Goal: Navigation & Orientation: Find specific page/section

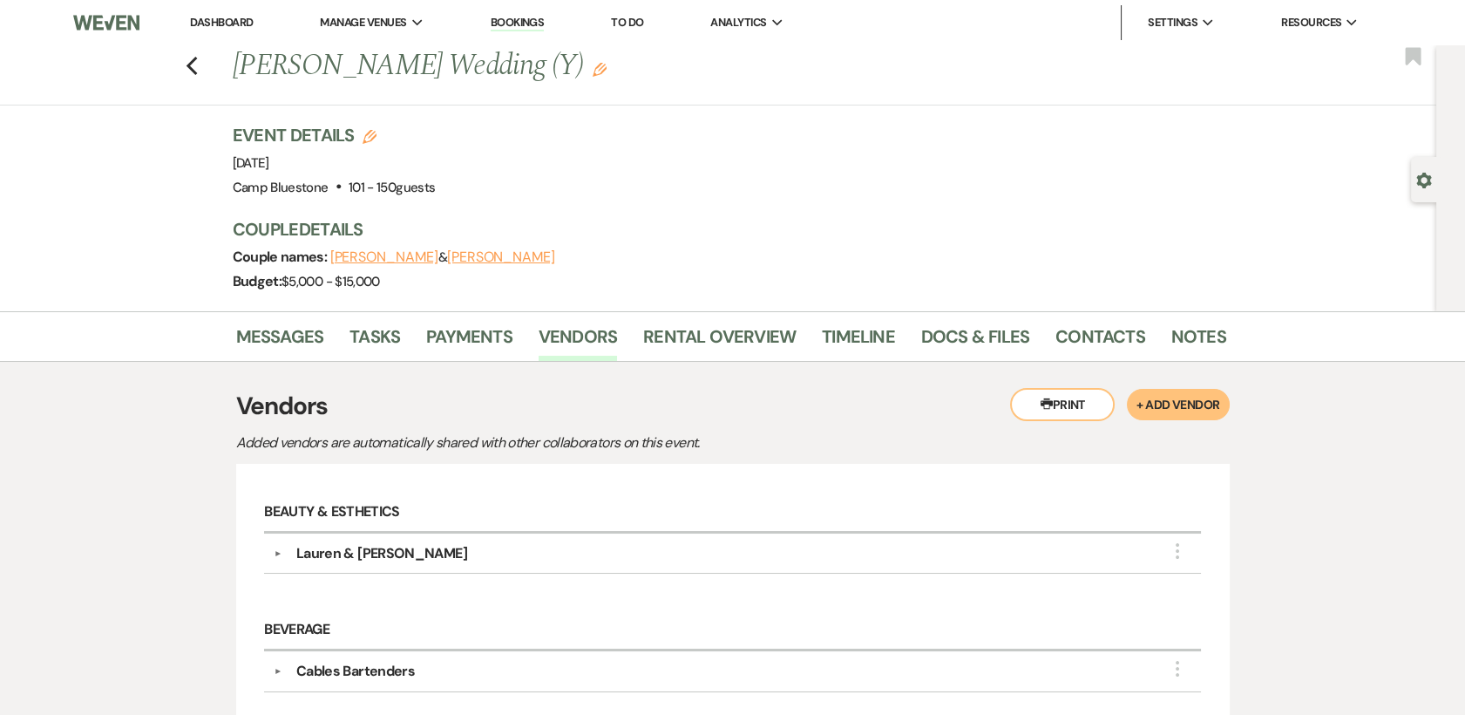
click at [219, 12] on li "Dashboard" at bounding box center [221, 22] width 80 height 35
click at [195, 69] on icon "Previous" at bounding box center [192, 66] width 13 height 21
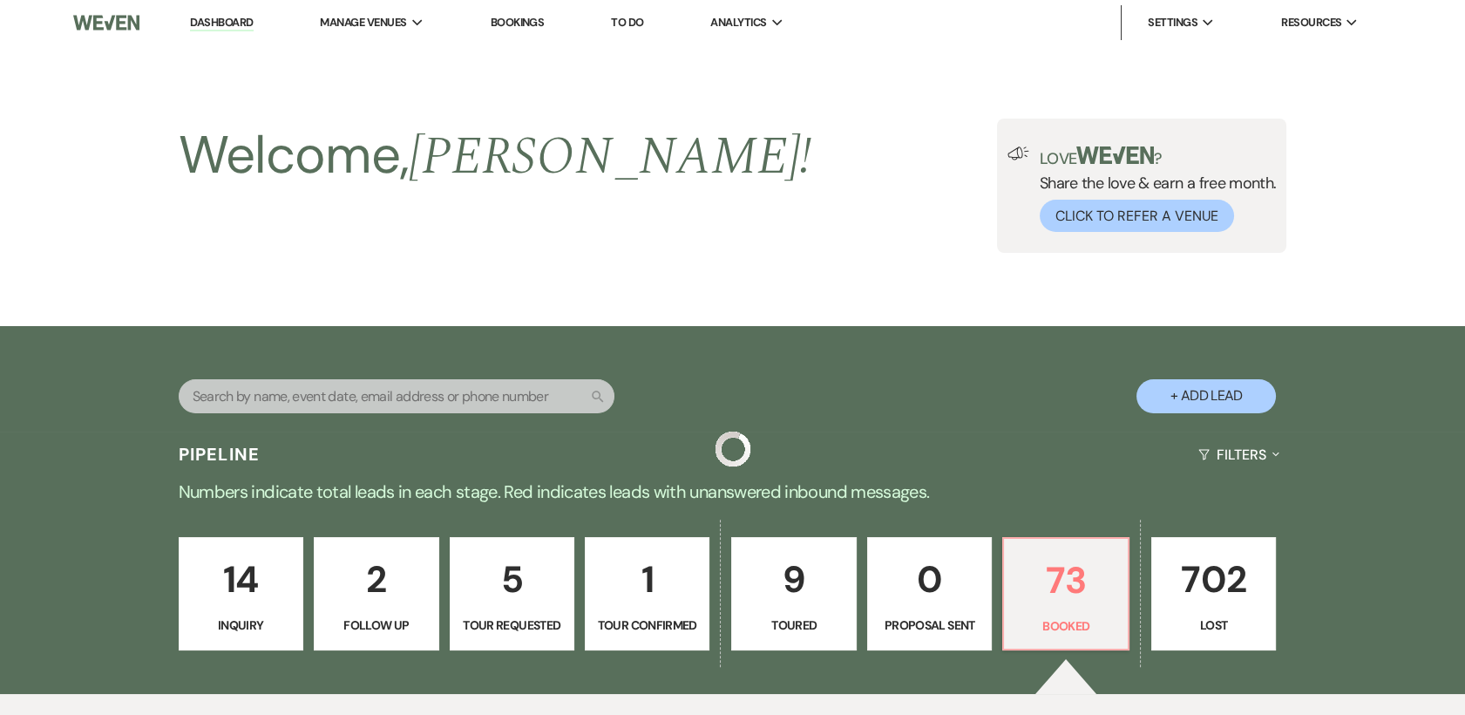
scroll to position [596, 0]
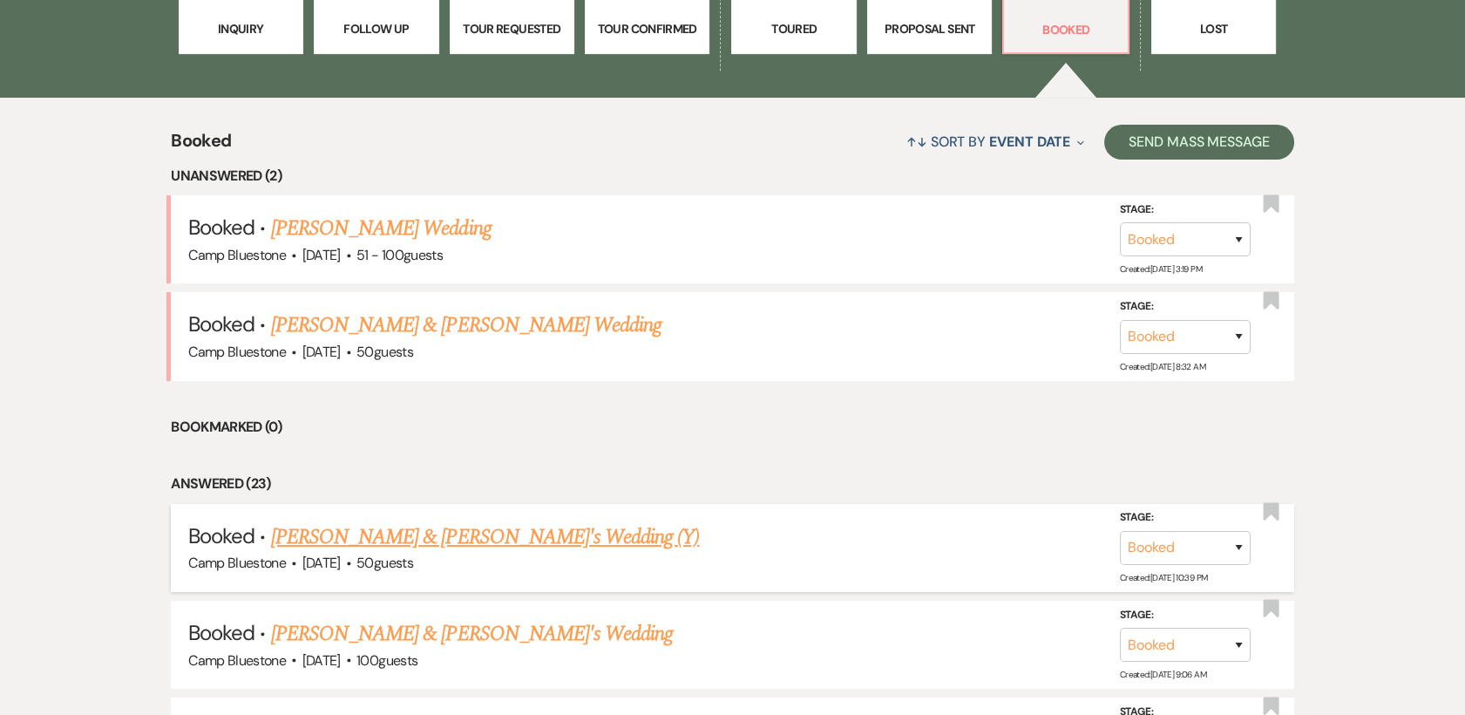
click at [370, 547] on link "[PERSON_NAME] & [PERSON_NAME]'s Wedding (Y)" at bounding box center [485, 536] width 429 height 31
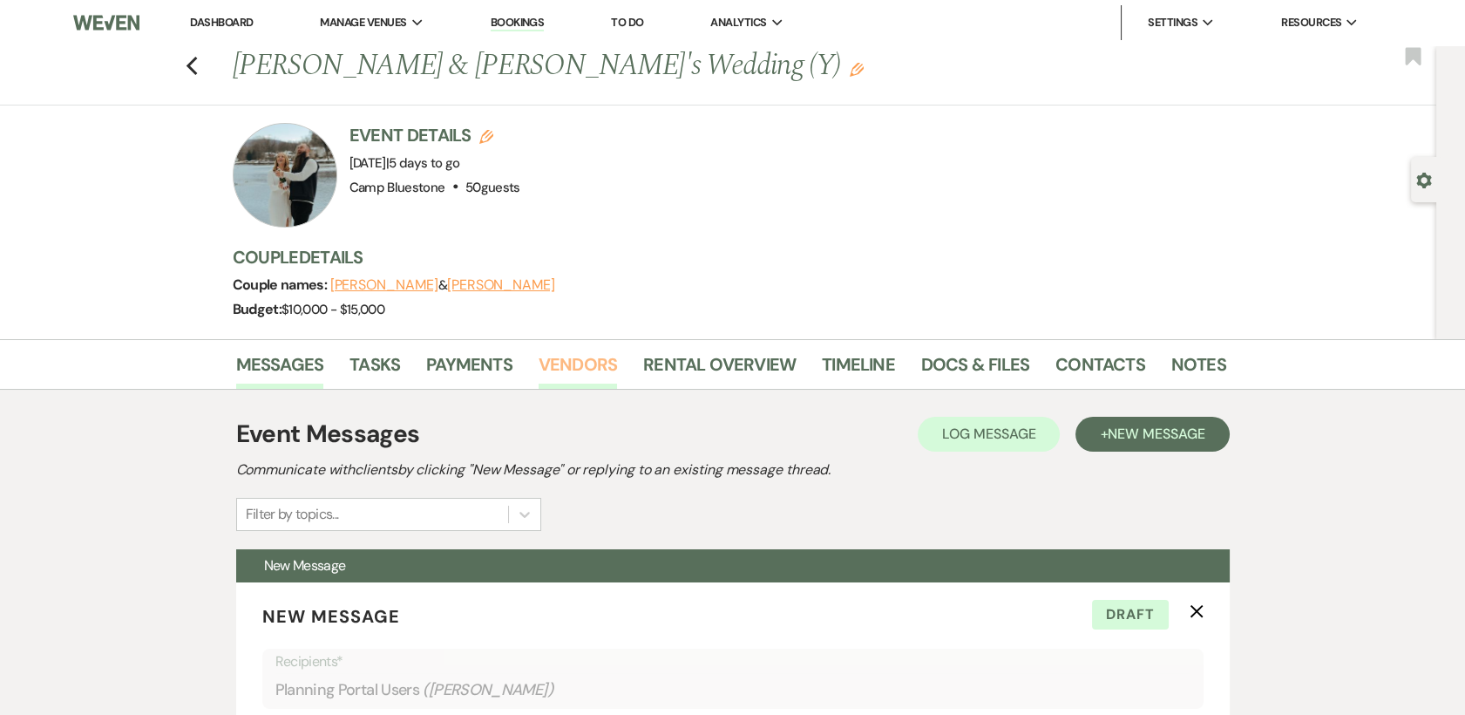
click at [587, 363] on link "Vendors" at bounding box center [578, 369] width 78 height 38
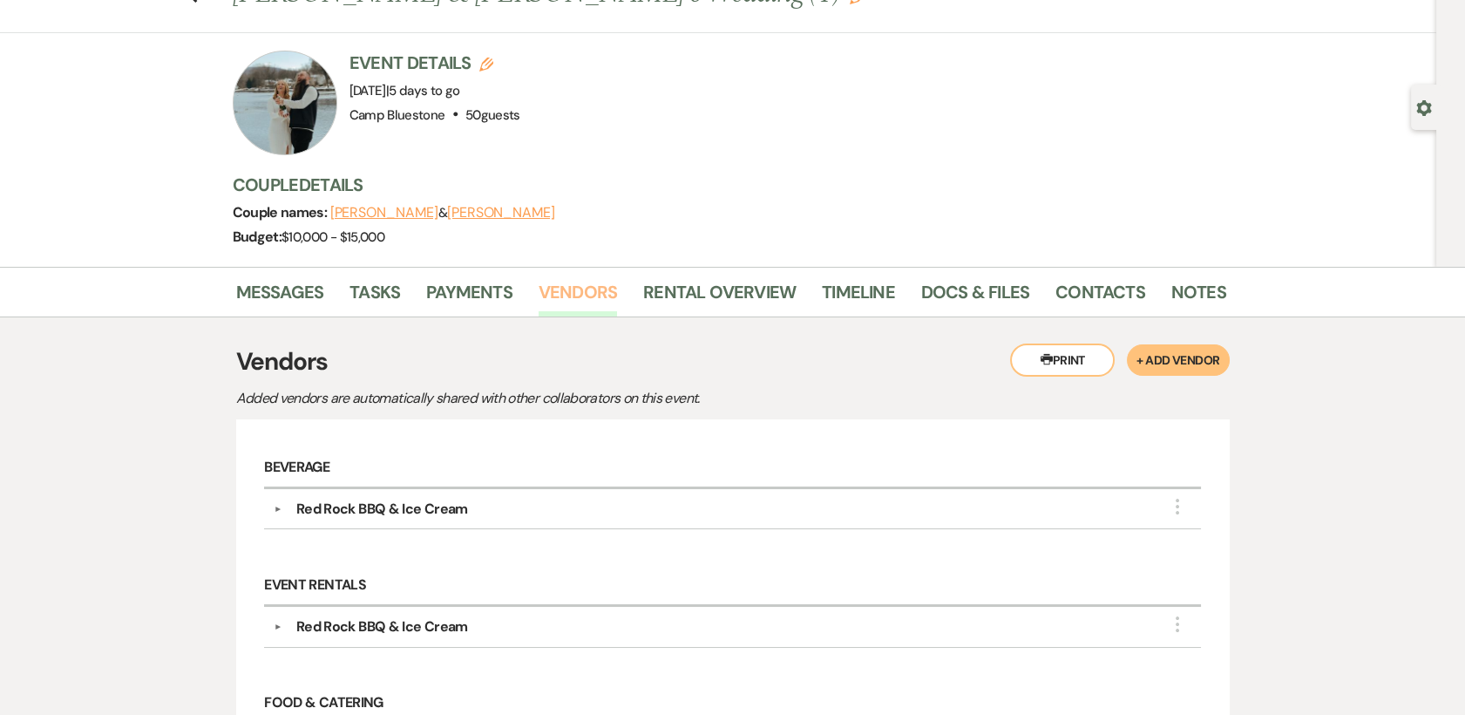
scroll to position [71, 0]
click at [863, 289] on link "Timeline" at bounding box center [858, 299] width 73 height 38
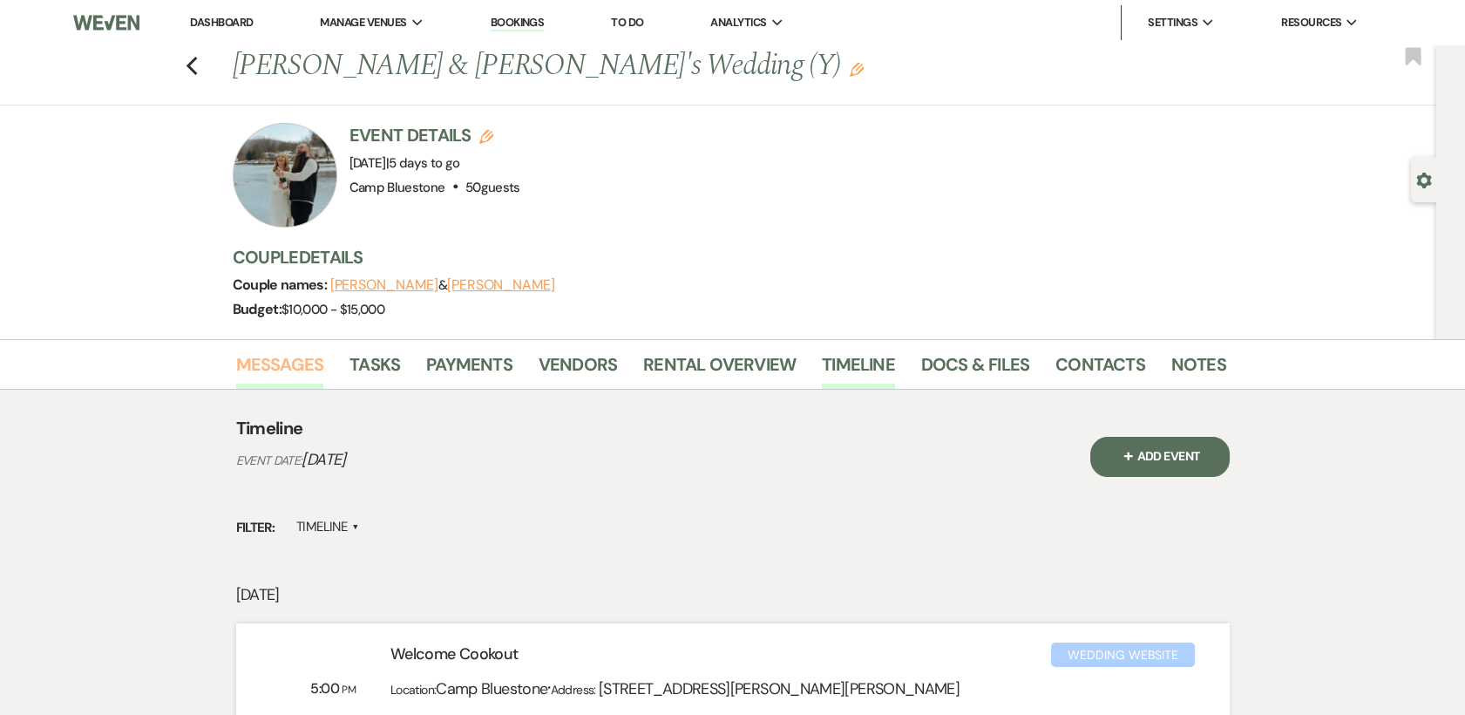
click at [293, 367] on link "Messages" at bounding box center [280, 369] width 88 height 38
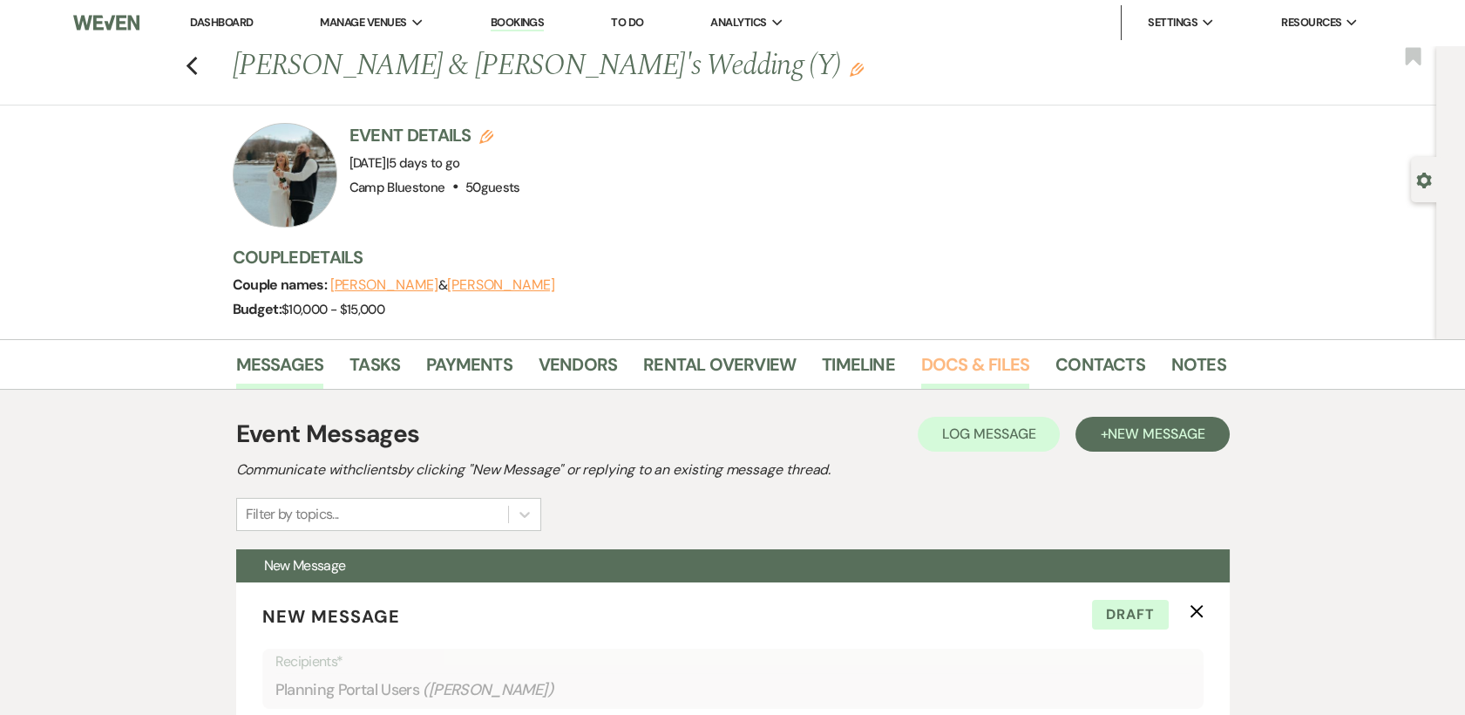
click at [973, 363] on link "Docs & Files" at bounding box center [975, 369] width 108 height 38
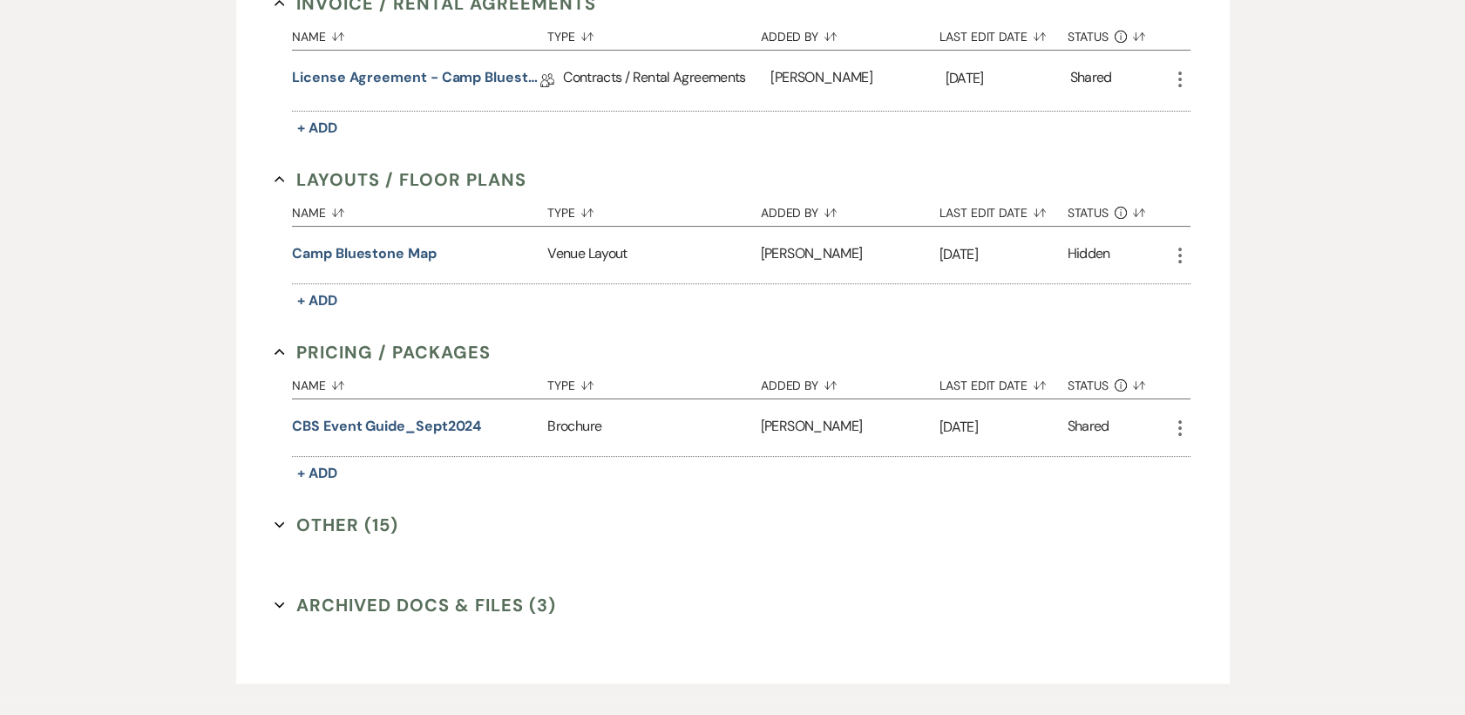
scroll to position [861, 0]
click at [357, 523] on button "Other (15) Expand" at bounding box center [337, 523] width 124 height 26
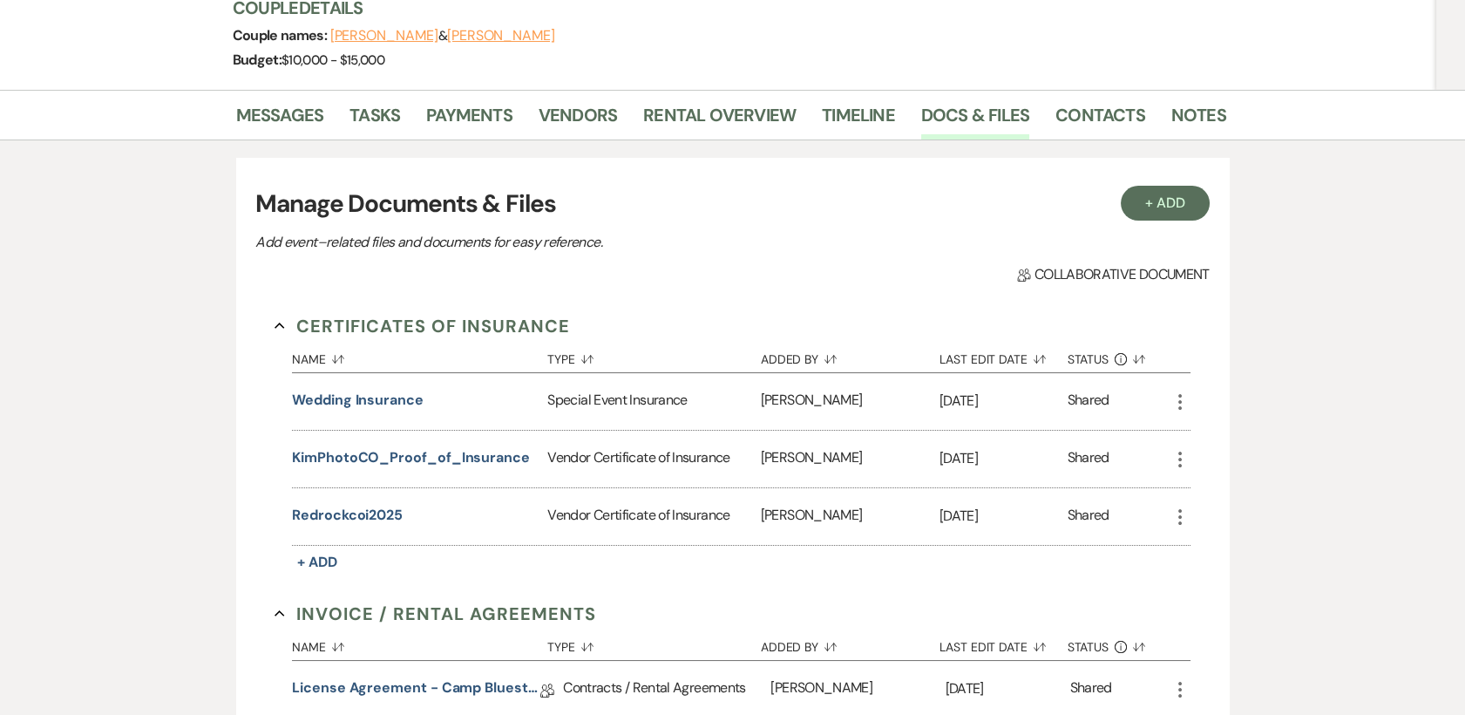
scroll to position [0, 0]
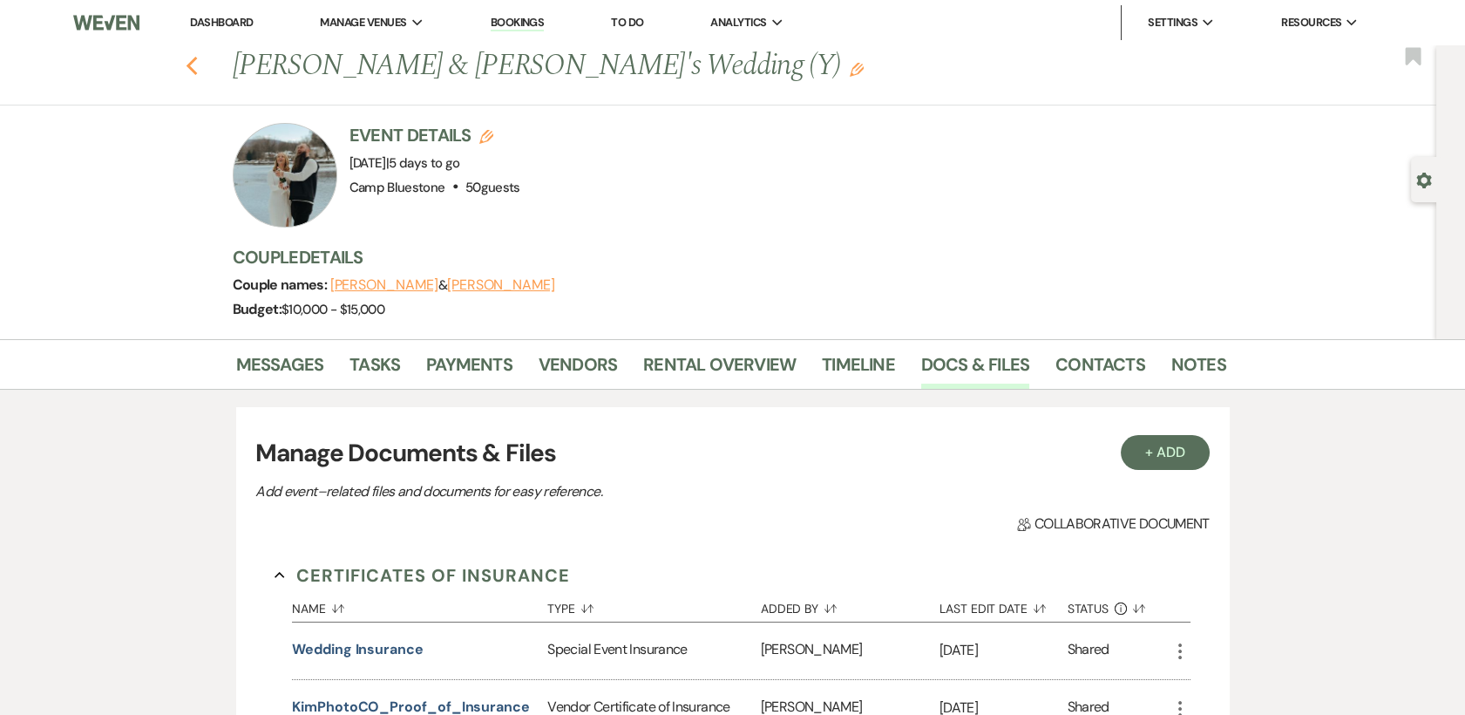
click at [197, 72] on use "button" at bounding box center [191, 66] width 11 height 19
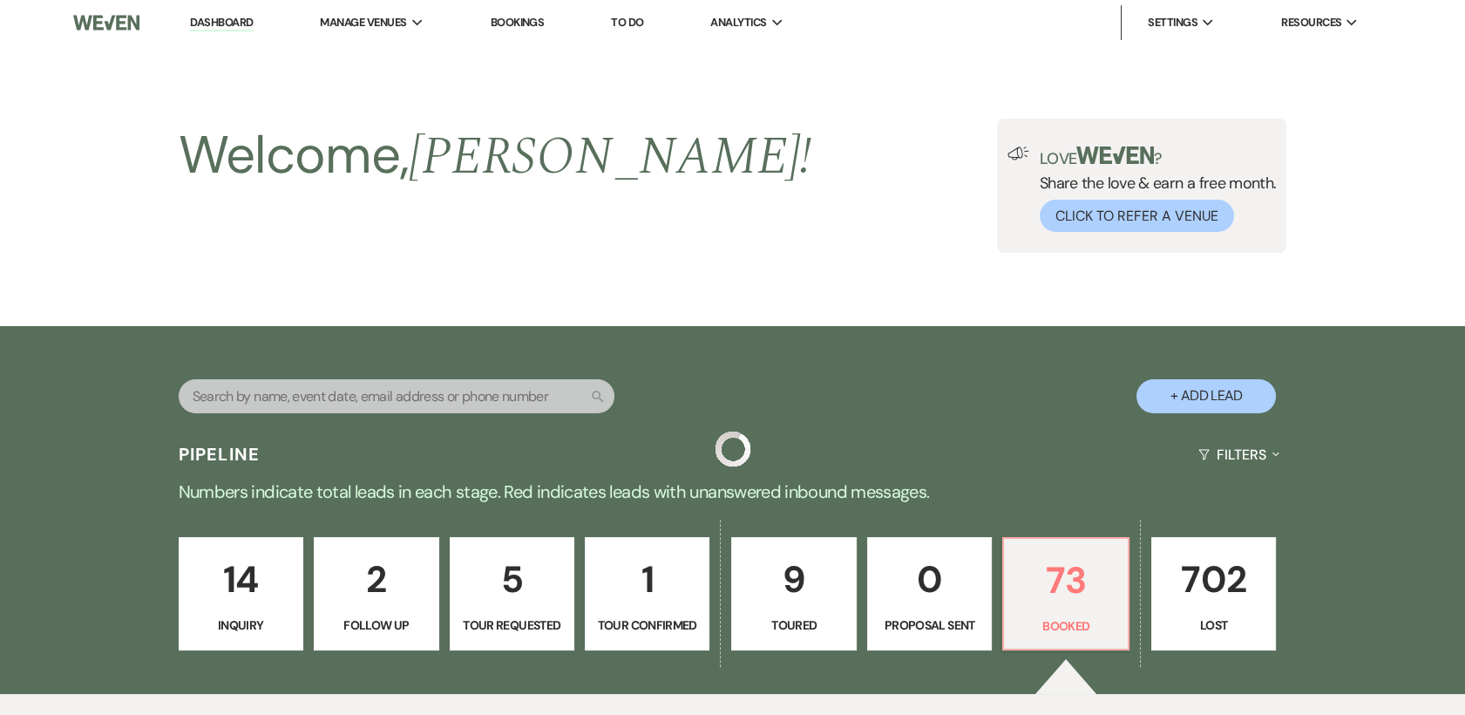
scroll to position [596, 0]
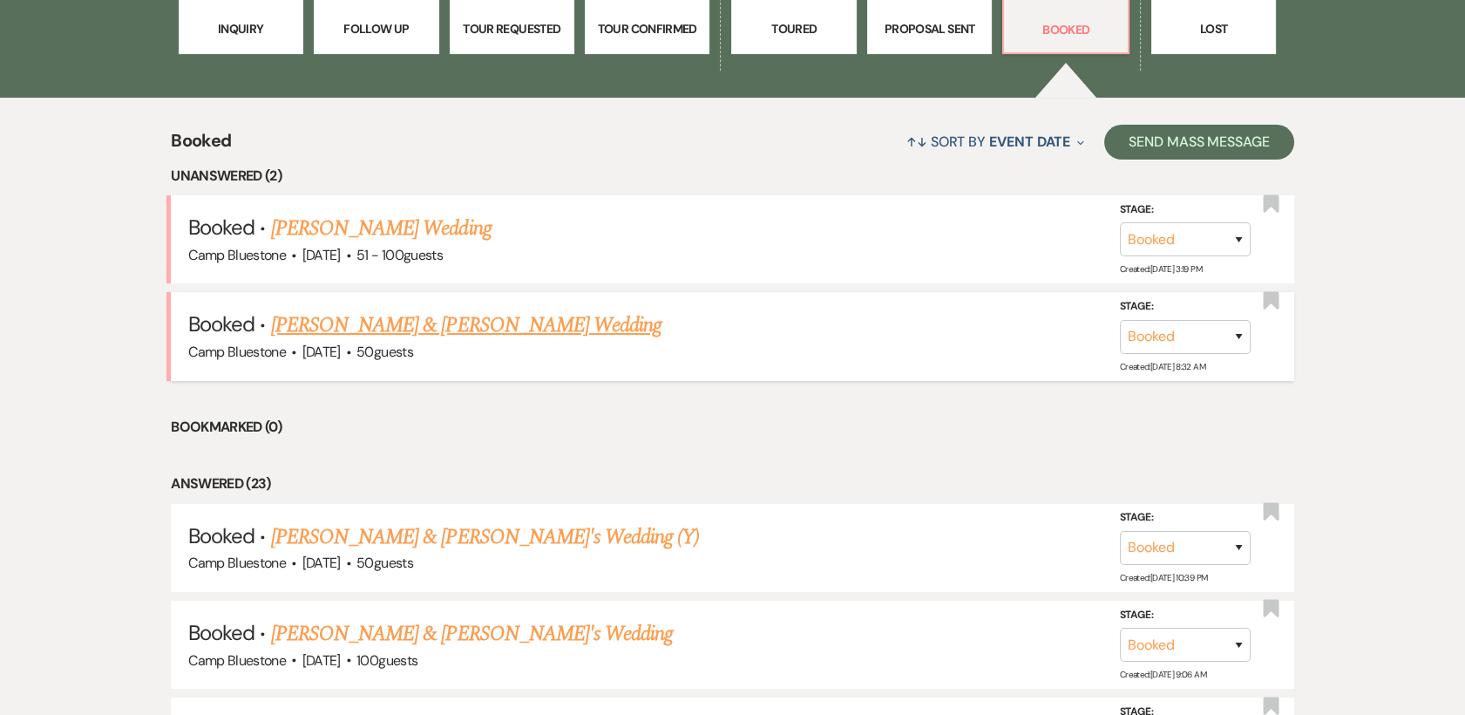
click at [359, 323] on link "[PERSON_NAME] & [PERSON_NAME] Wedding" at bounding box center [466, 324] width 391 height 31
